Goal: Task Accomplishment & Management: Use online tool/utility

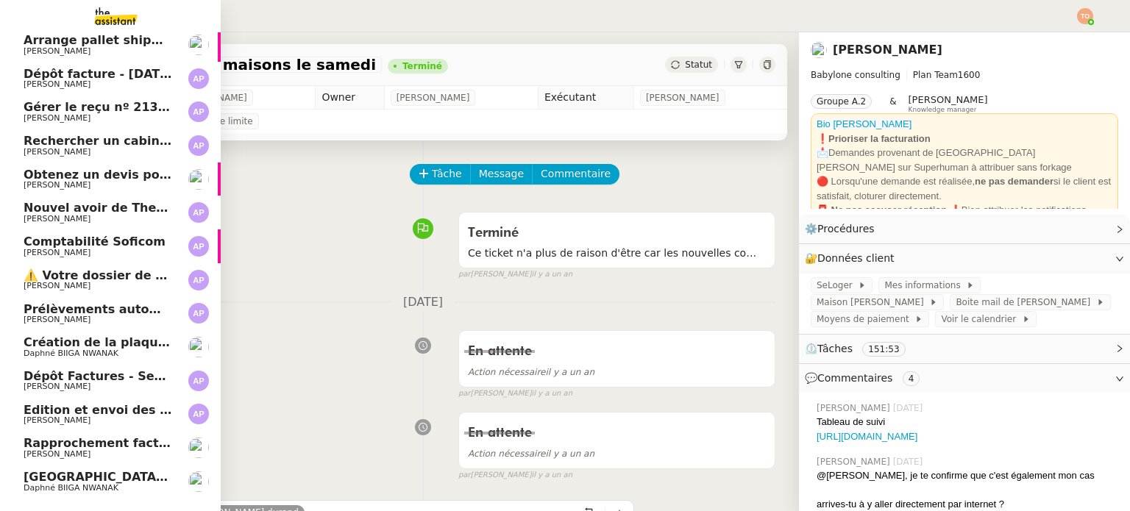
scroll to position [688, 0]
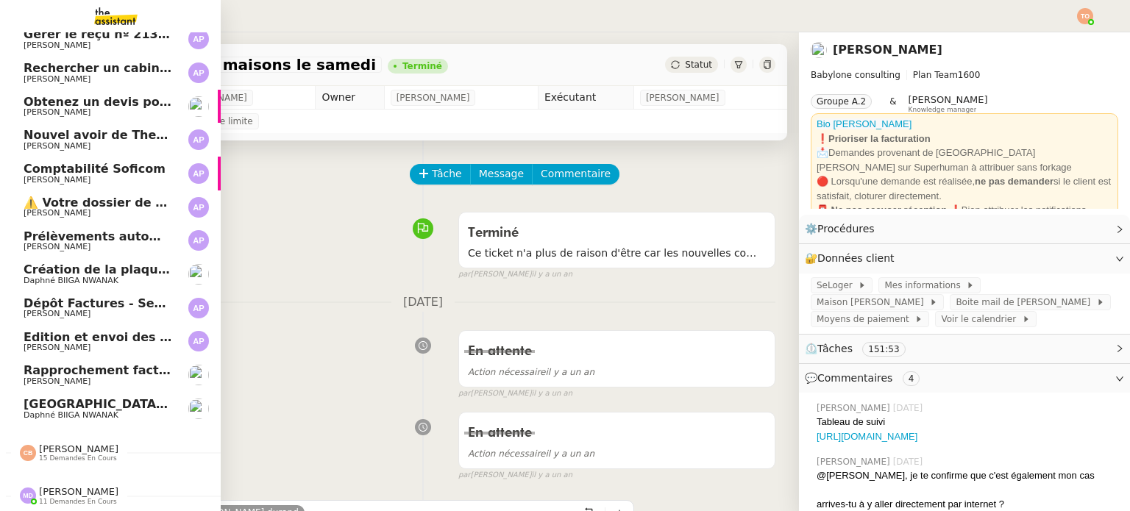
click at [53, 455] on span "15 demandes en cours" at bounding box center [78, 459] width 78 height 8
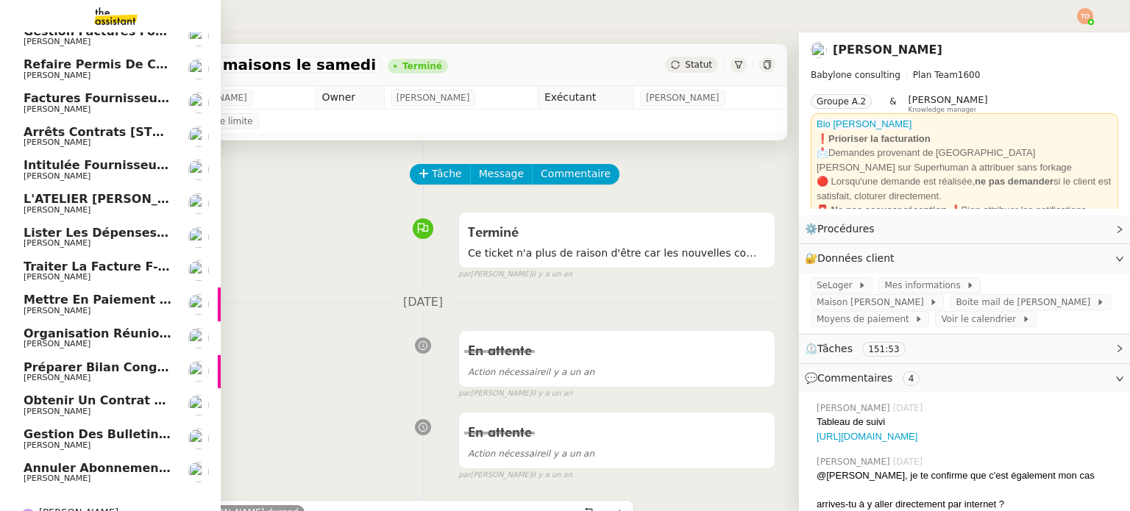
scroll to position [1192, 0]
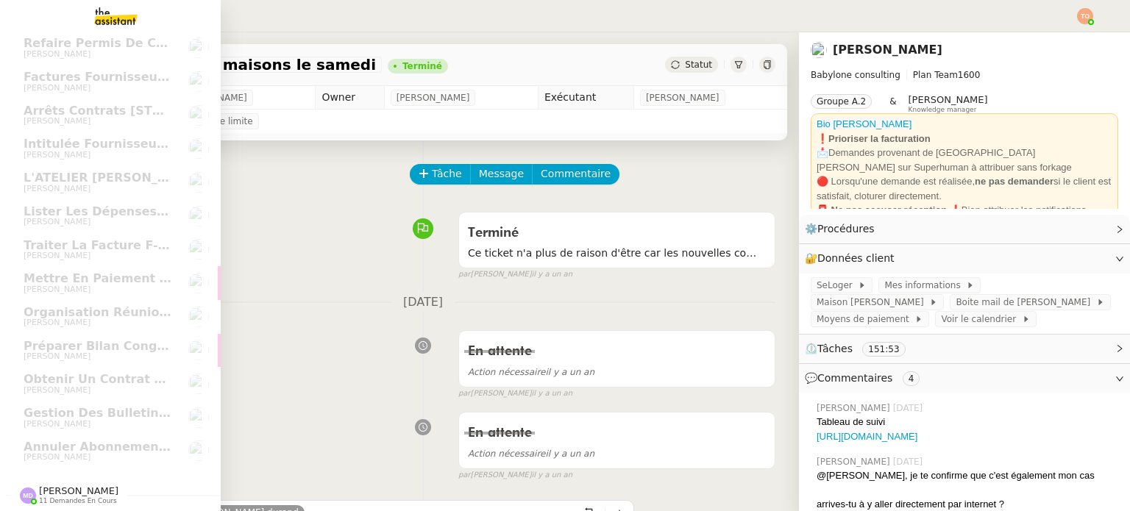
click at [72, 486] on span "[PERSON_NAME]" at bounding box center [78, 491] width 79 height 11
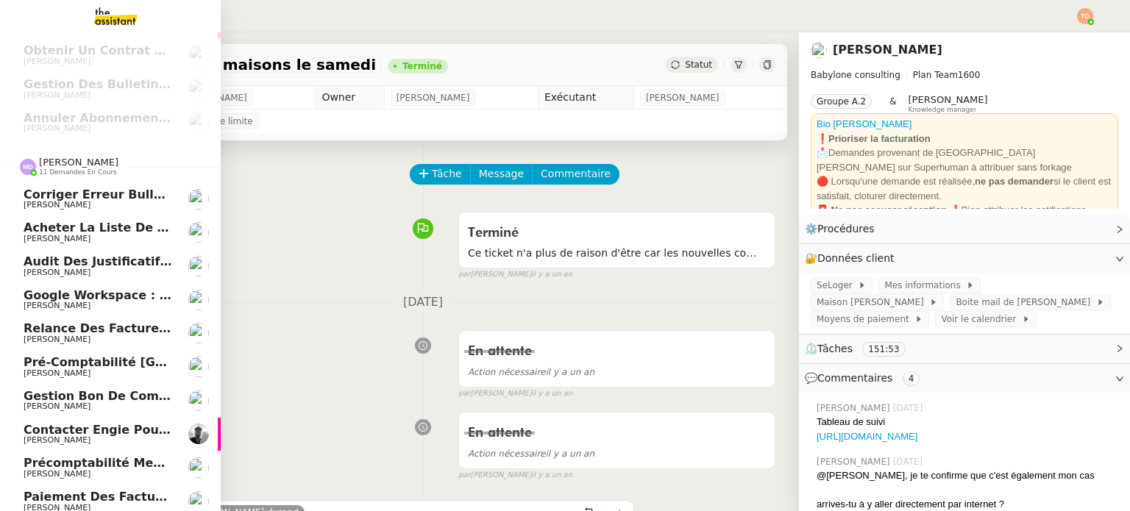
scroll to position [1562, 0]
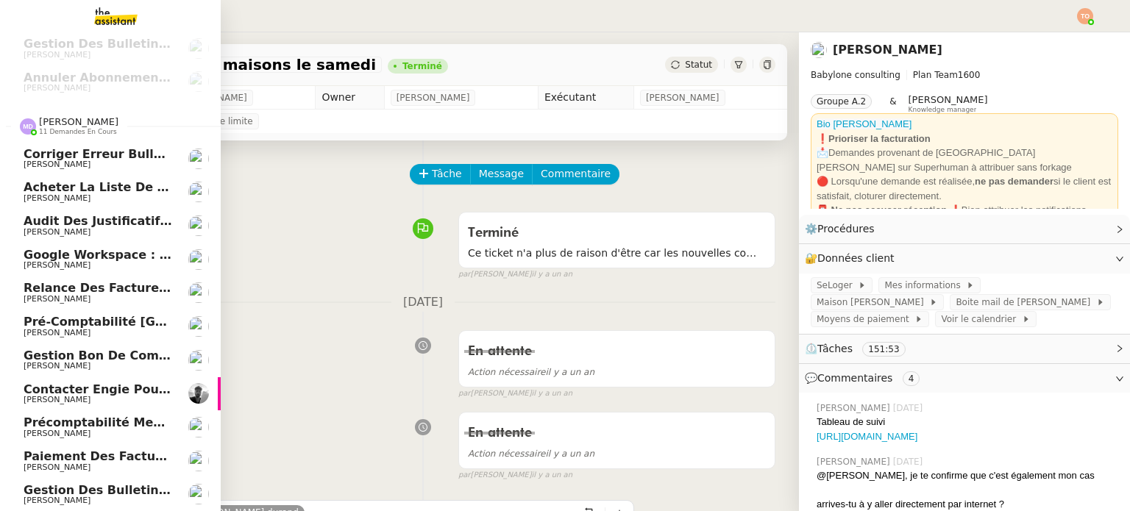
click at [172, 146] on link "Corriger erreur bulletin Navigo [PERSON_NAME]" at bounding box center [110, 159] width 221 height 34
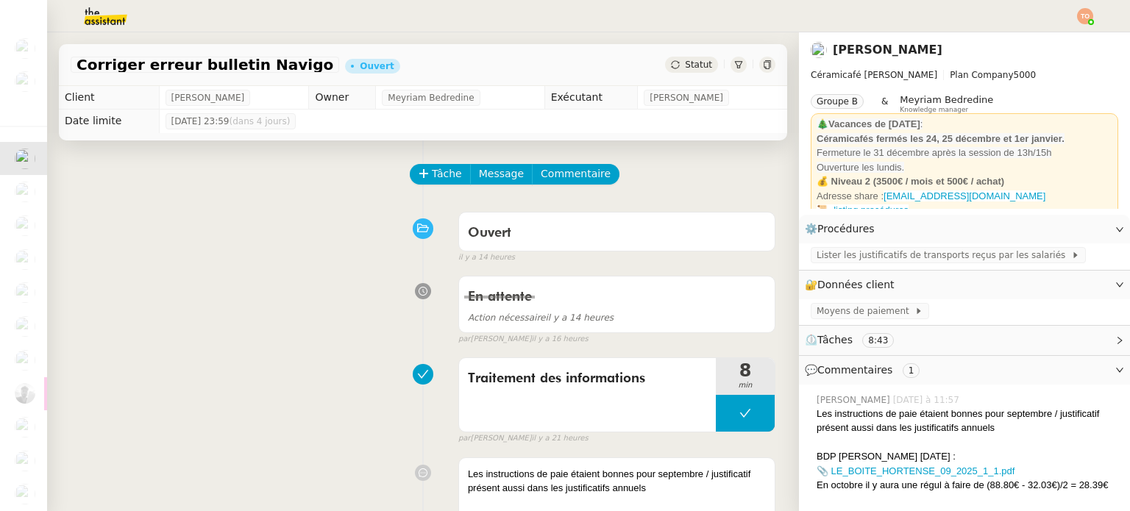
scroll to position [227, 0]
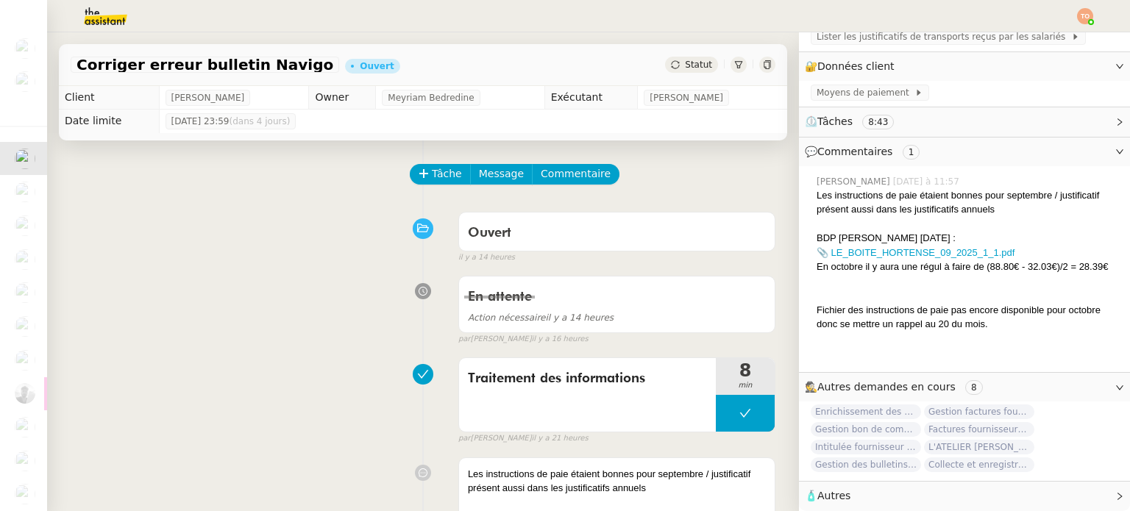
drag, startPoint x: 262, startPoint y: 170, endPoint x: 255, endPoint y: 173, distance: 7.9
click at [262, 172] on div "Tâche Message Commentaire" at bounding box center [423, 181] width 705 height 35
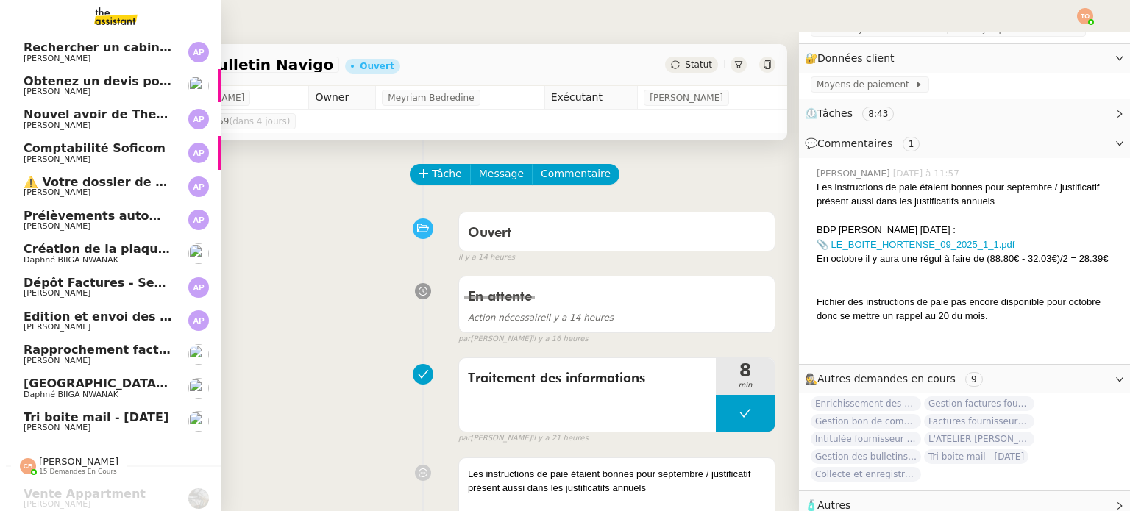
scroll to position [736, 0]
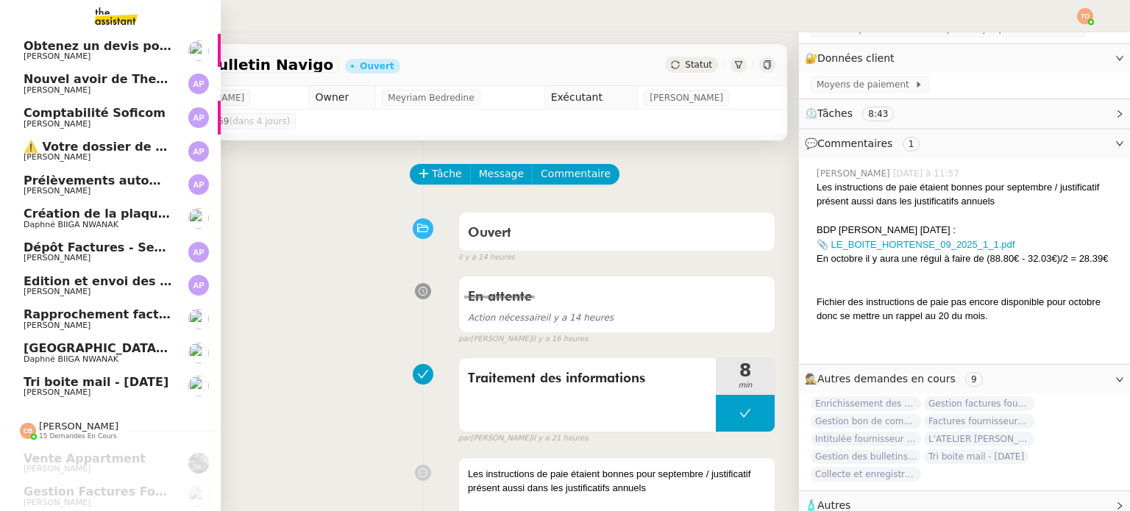
click at [61, 390] on span "[PERSON_NAME]" at bounding box center [57, 393] width 67 height 10
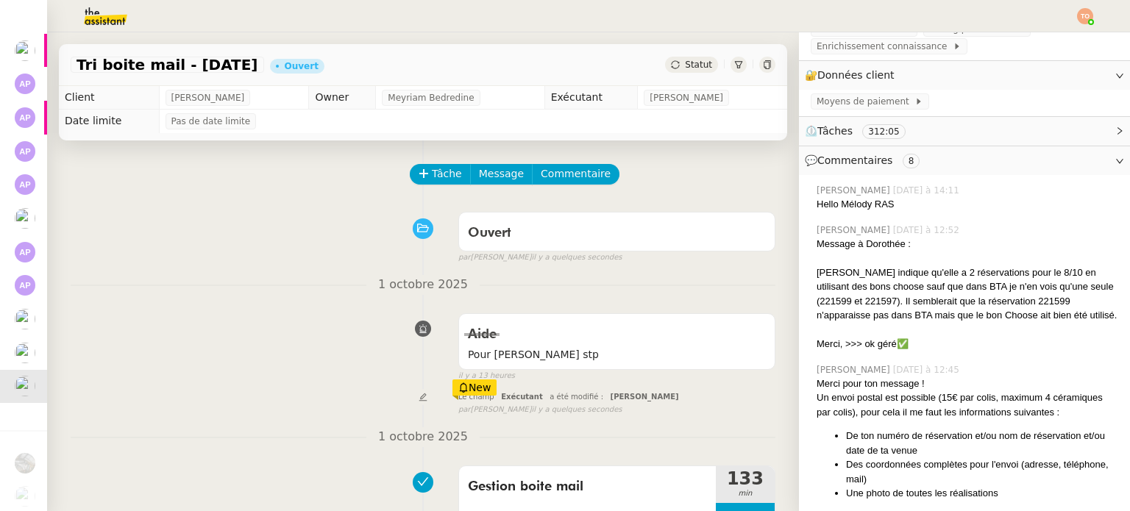
scroll to position [245, 0]
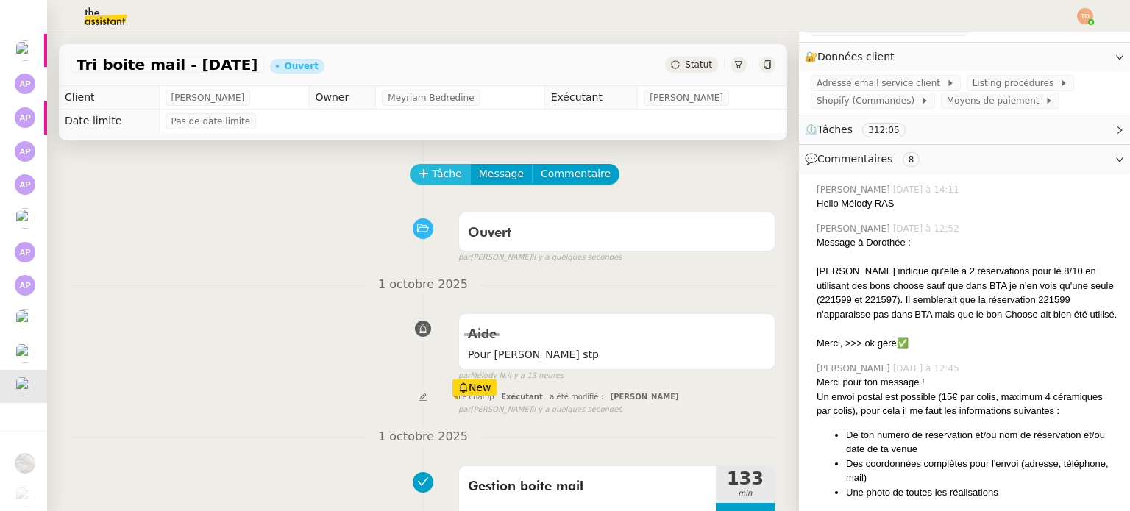
click at [415, 167] on button "Tâche" at bounding box center [440, 174] width 61 height 21
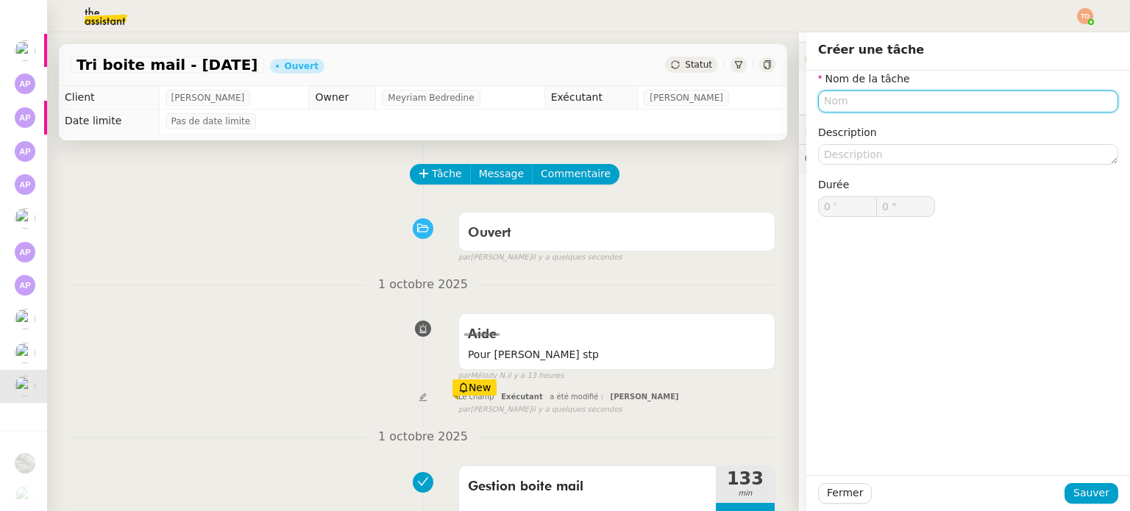
click at [886, 90] on input "text" at bounding box center [968, 100] width 300 height 21
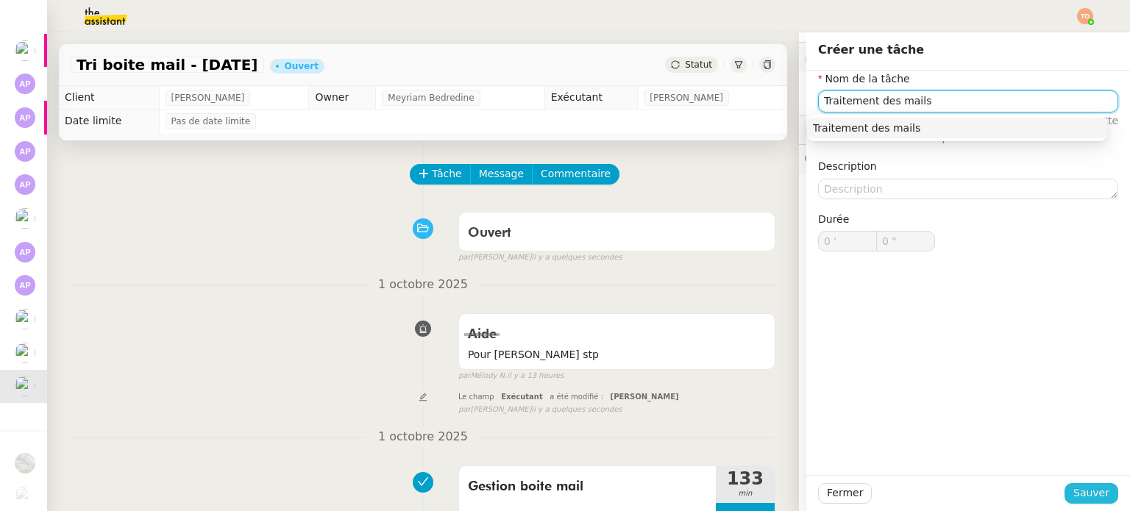
type input "Traitement des mails"
click at [1079, 493] on span "Sauver" at bounding box center [1091, 493] width 36 height 17
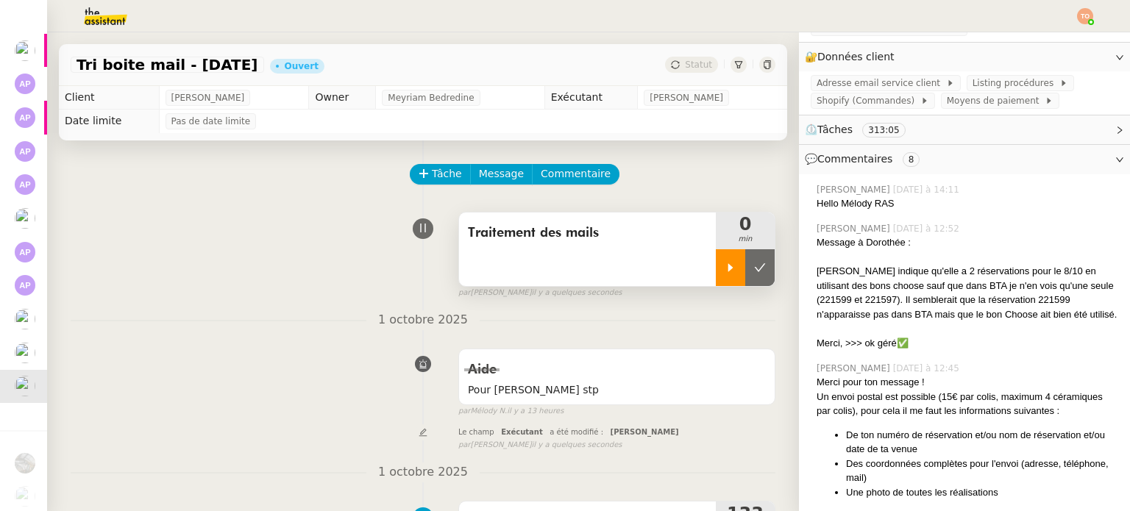
click at [716, 258] on div at bounding box center [730, 267] width 29 height 37
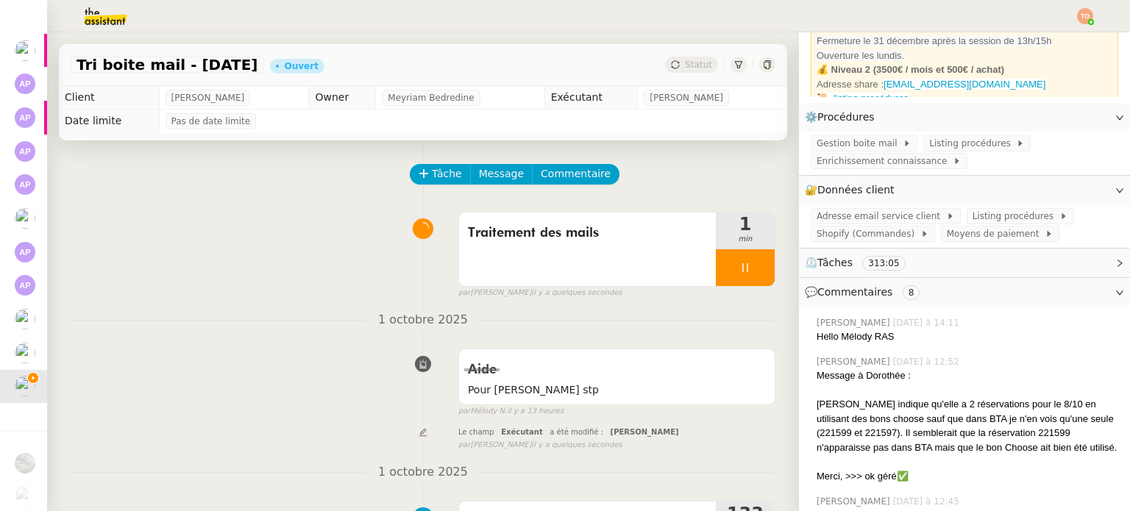
scroll to position [98, 0]
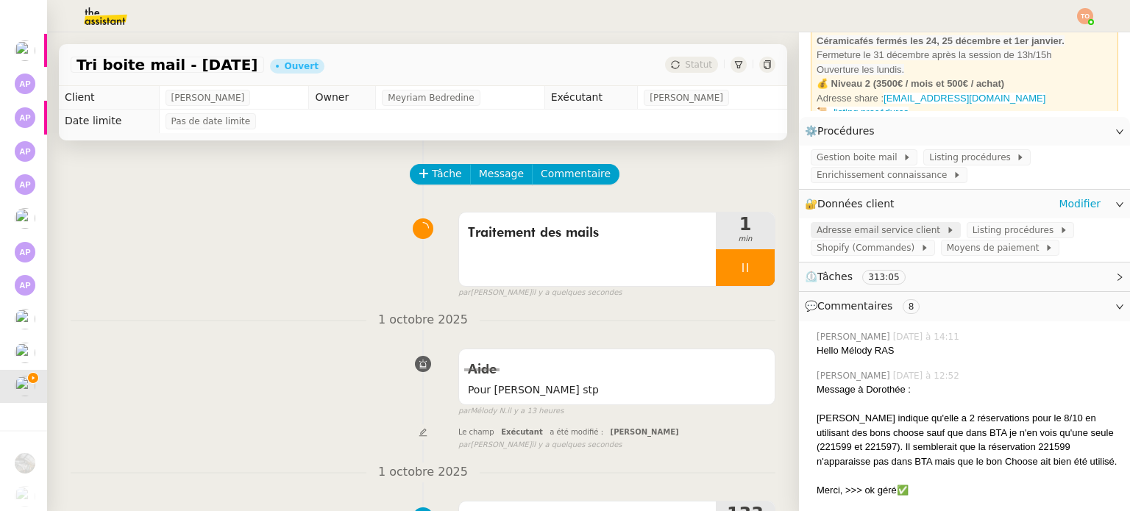
click at [873, 229] on span "Adresse email service client" at bounding box center [881, 230] width 129 height 15
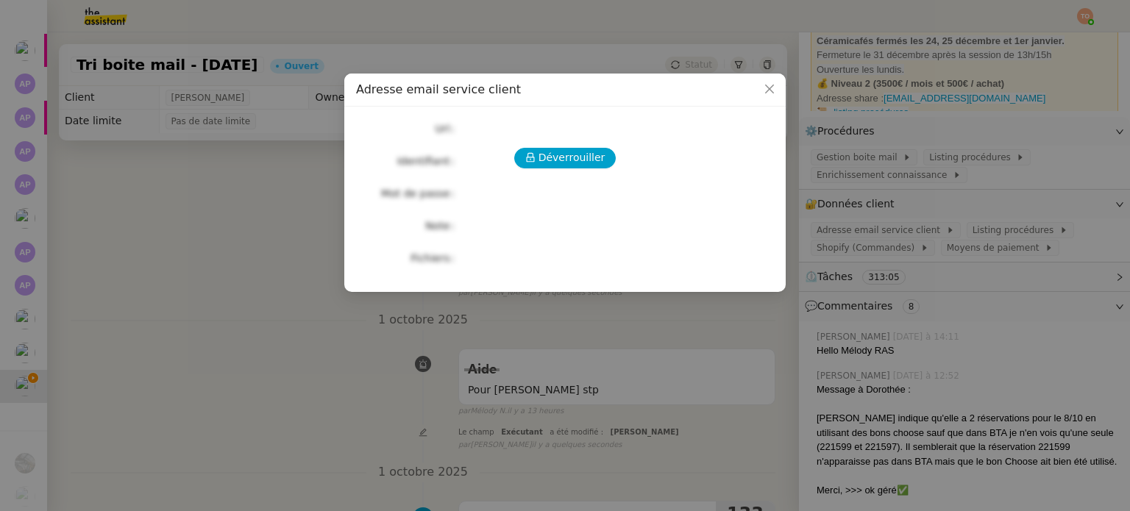
click at [539, 170] on div "Déverrouiller Url Identifiant Mot de passe Note Fichiers Upload" at bounding box center [565, 193] width 418 height 150
click at [544, 162] on span "Déverrouiller" at bounding box center [572, 157] width 67 height 17
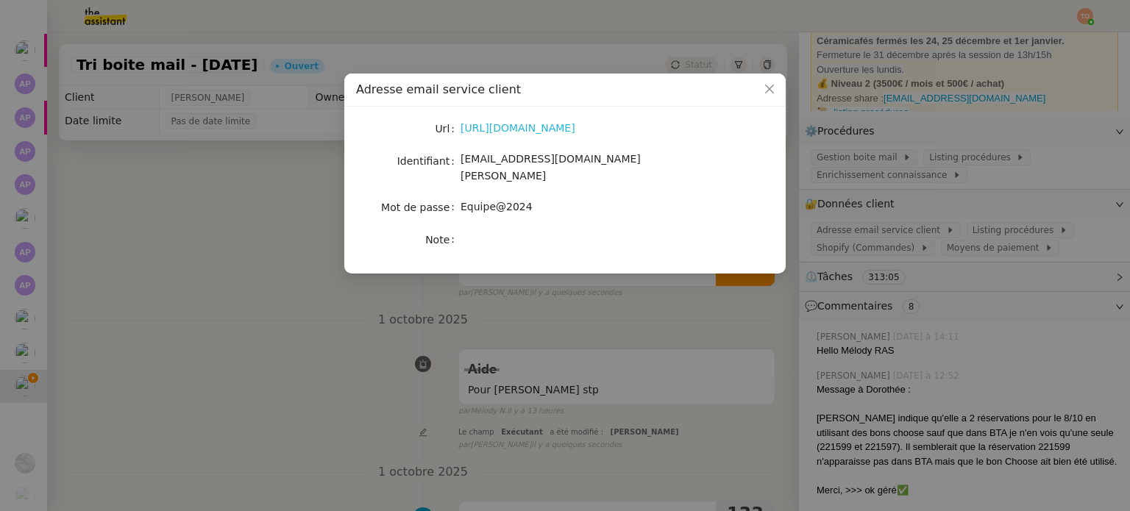
click at [552, 128] on link "[URL][DOMAIN_NAME]" at bounding box center [518, 128] width 115 height 12
click at [575, 127] on link "[URL][DOMAIN_NAME]" at bounding box center [518, 128] width 115 height 12
click at [554, 164] on span "[EMAIL_ADDRESS][DOMAIN_NAME][PERSON_NAME]" at bounding box center [551, 167] width 180 height 29
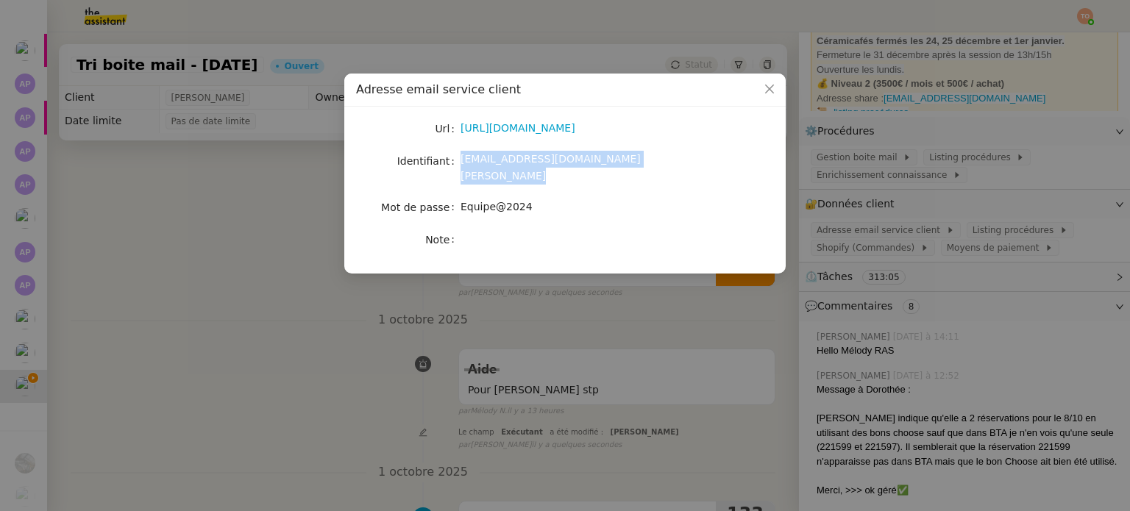
copy span "[EMAIL_ADDRESS][DOMAIN_NAME][PERSON_NAME]"
click at [488, 201] on span "Equipe@2024" at bounding box center [497, 207] width 72 height 12
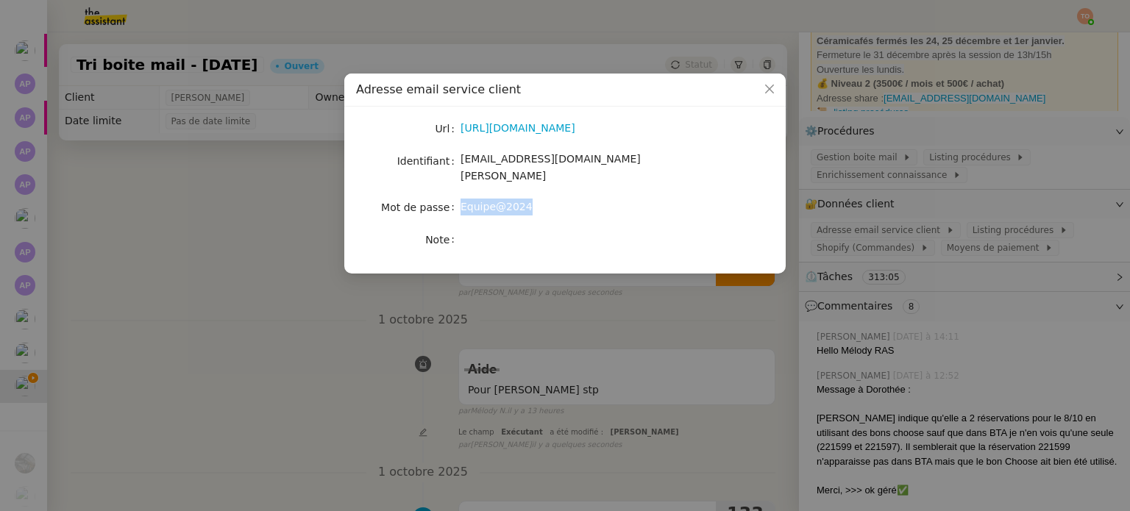
click at [488, 201] on span "Equipe@2024" at bounding box center [497, 207] width 72 height 12
copy span "Equipe@2024"
click at [291, 244] on nz-modal-container "Adresse email service client Url [URL][DOMAIN_NAME] Identifiant [EMAIL_ADDRESS]…" at bounding box center [565, 255] width 1130 height 511
